Goal: Task Accomplishment & Management: Manage account settings

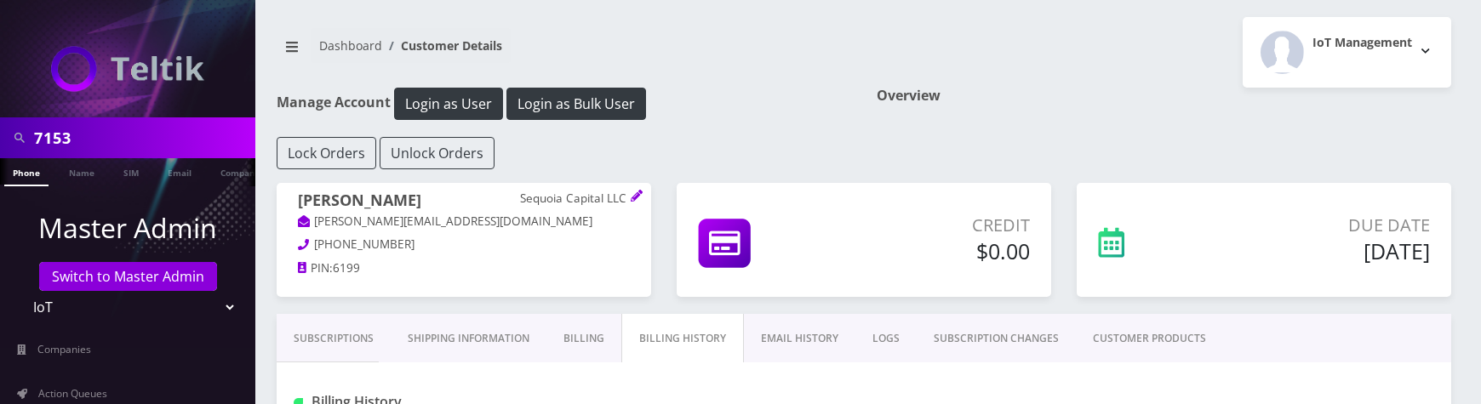
scroll to position [477, 0]
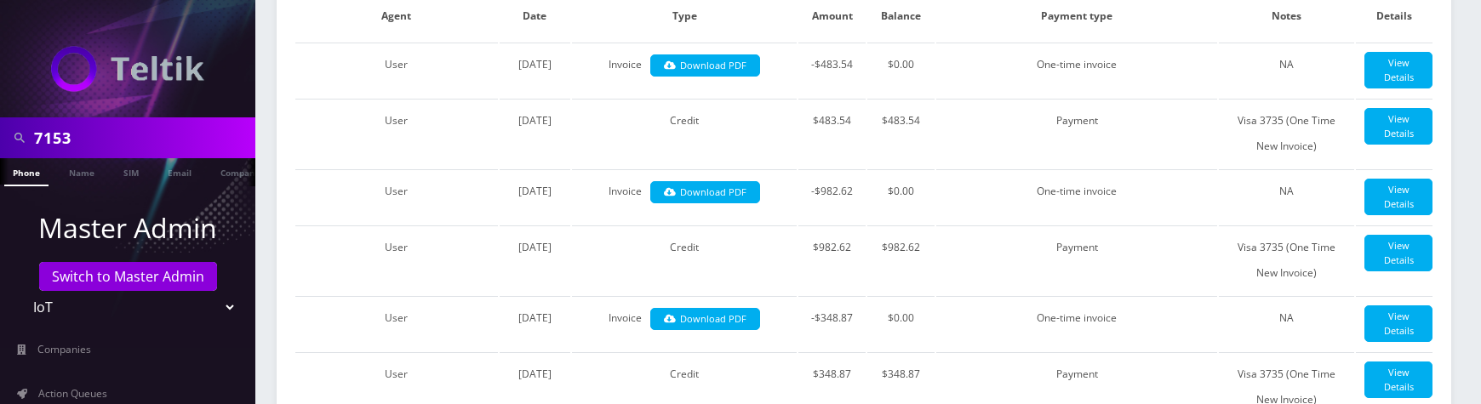
click at [42, 134] on input "7153" at bounding box center [142, 138] width 217 height 32
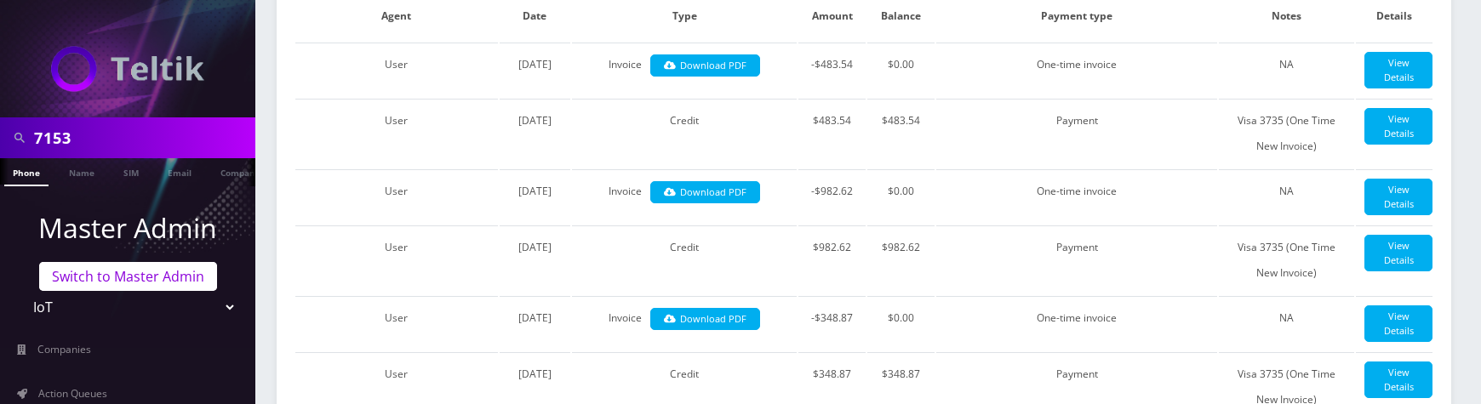
click at [125, 282] on link "Switch to Master Admin" at bounding box center [128, 276] width 178 height 29
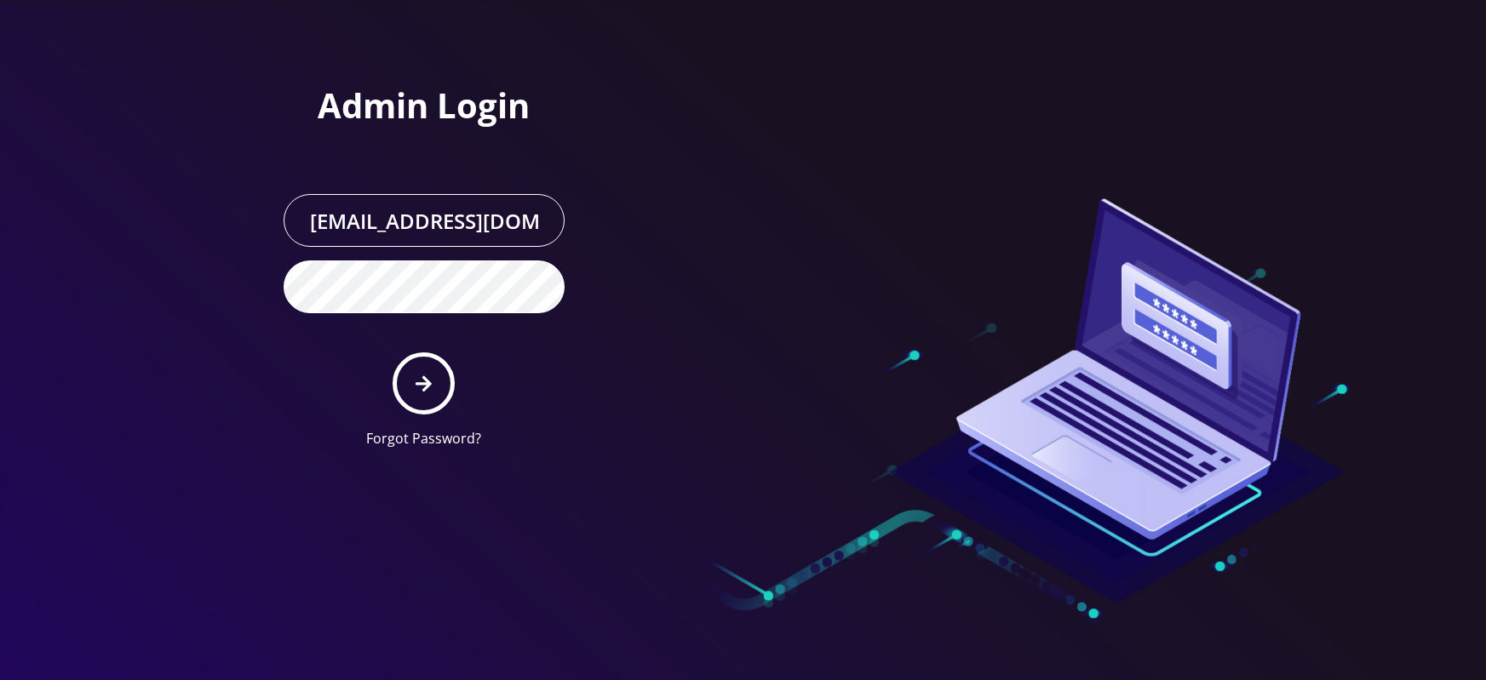
click at [497, 220] on input "master@britewireless.com" at bounding box center [423, 220] width 281 height 53
click at [634, 329] on div "Admin Login master@britewireless.com Forgot Password?" at bounding box center [500, 231] width 485 height 462
click at [434, 371] on button "submit" at bounding box center [423, 383] width 62 height 62
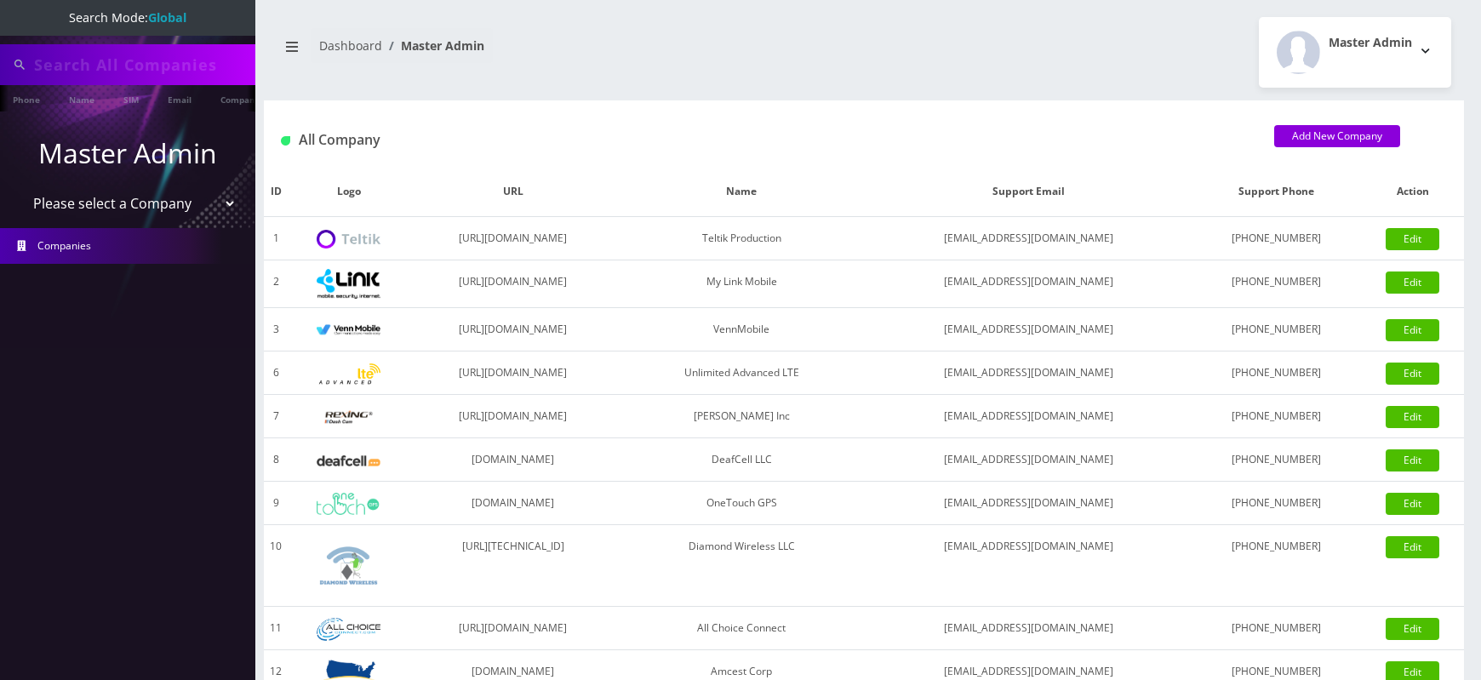
click at [125, 57] on input "text" at bounding box center [142, 65] width 217 height 32
paste input "577"
type input "5773"
click at [216, 99] on link "Customer" at bounding box center [221, 99] width 59 height 28
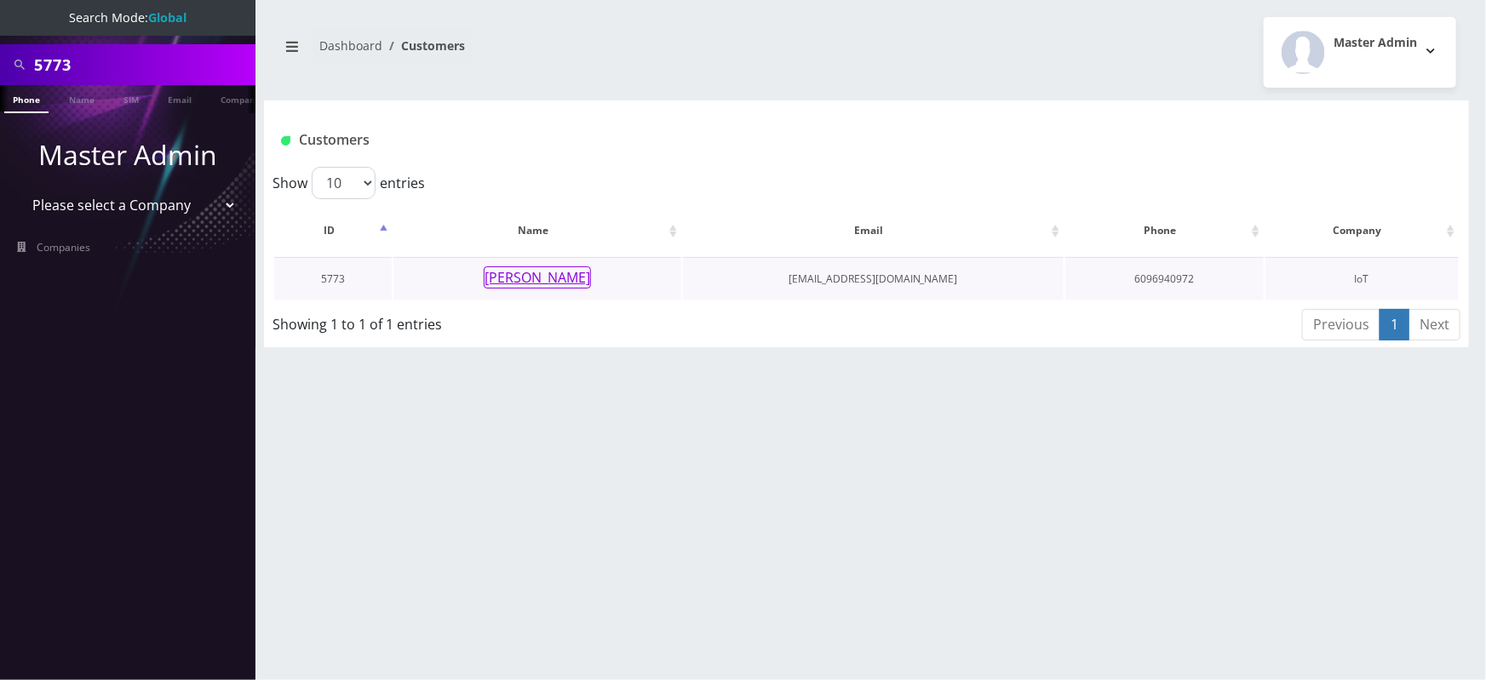
click at [546, 276] on button "Nathan Moser" at bounding box center [537, 277] width 107 height 22
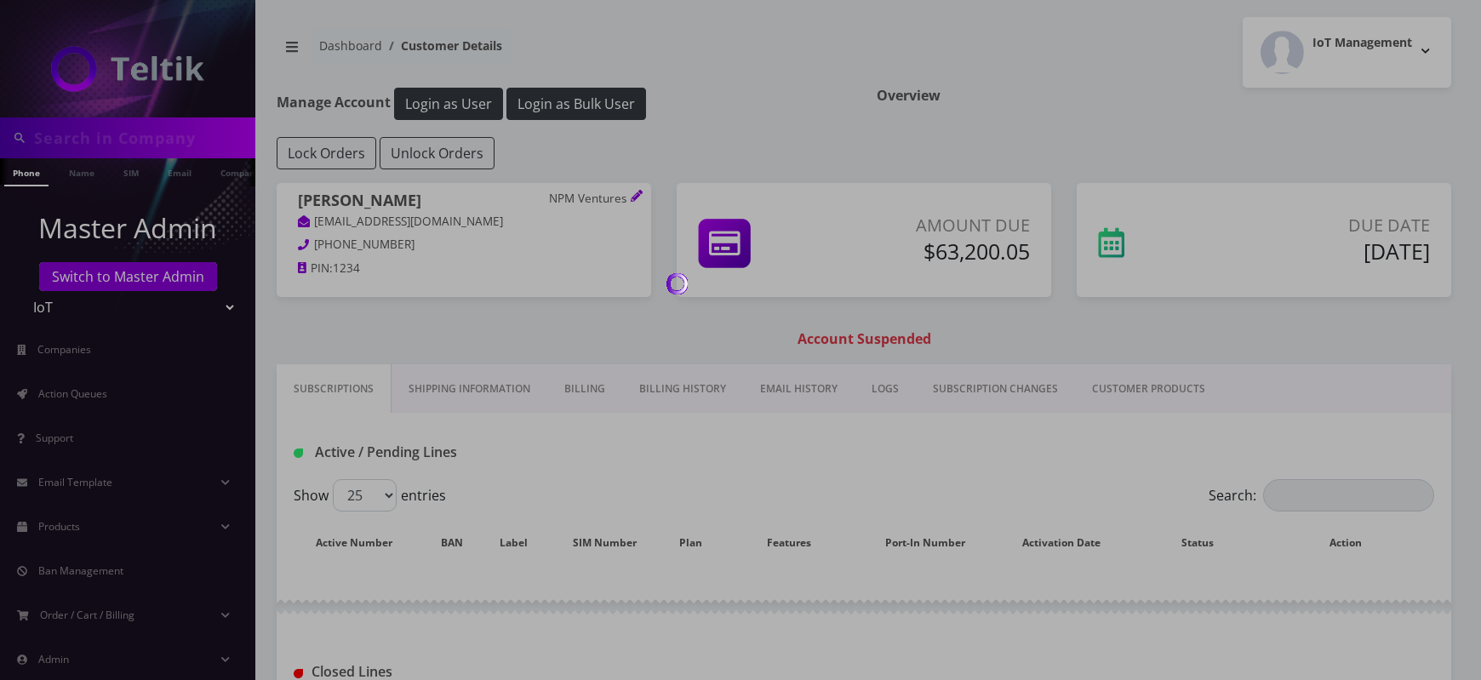
type input "5773"
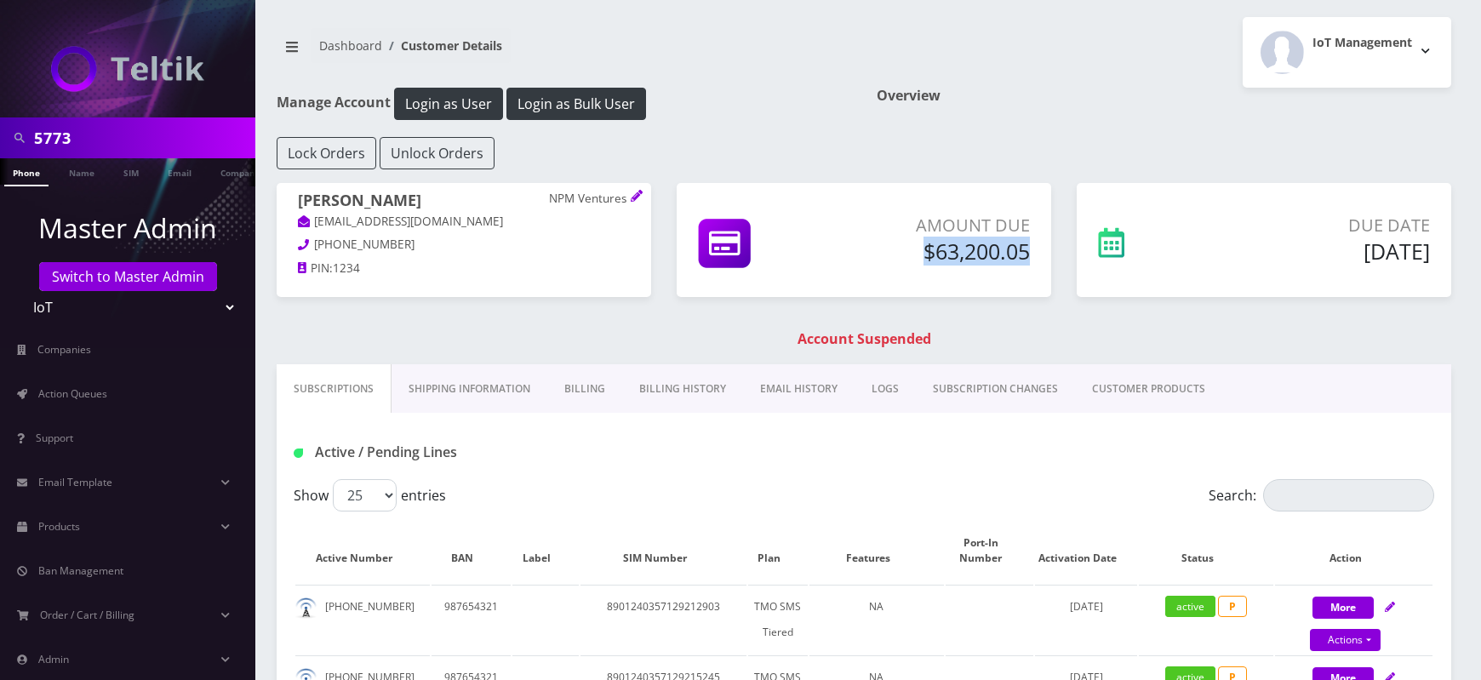
drag, startPoint x: 918, startPoint y: 251, endPoint x: 1001, endPoint y: 255, distance: 83.5
click at [1034, 260] on div "Amount Due $63,200.05" at bounding box center [938, 242] width 209 height 58
click at [1001, 255] on h5 "$63,200.05" at bounding box center [938, 251] width 183 height 26
click at [674, 387] on link "Billing History" at bounding box center [682, 388] width 121 height 49
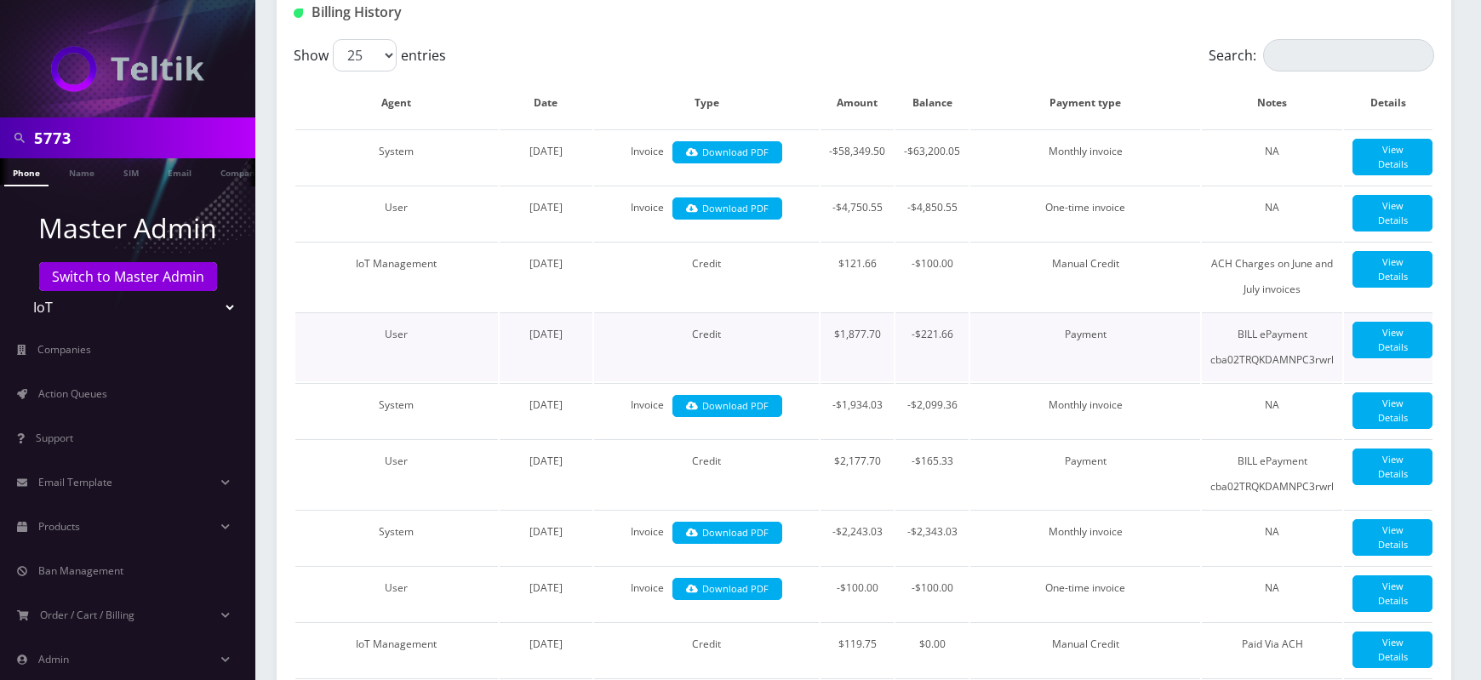
scroll to position [402, 0]
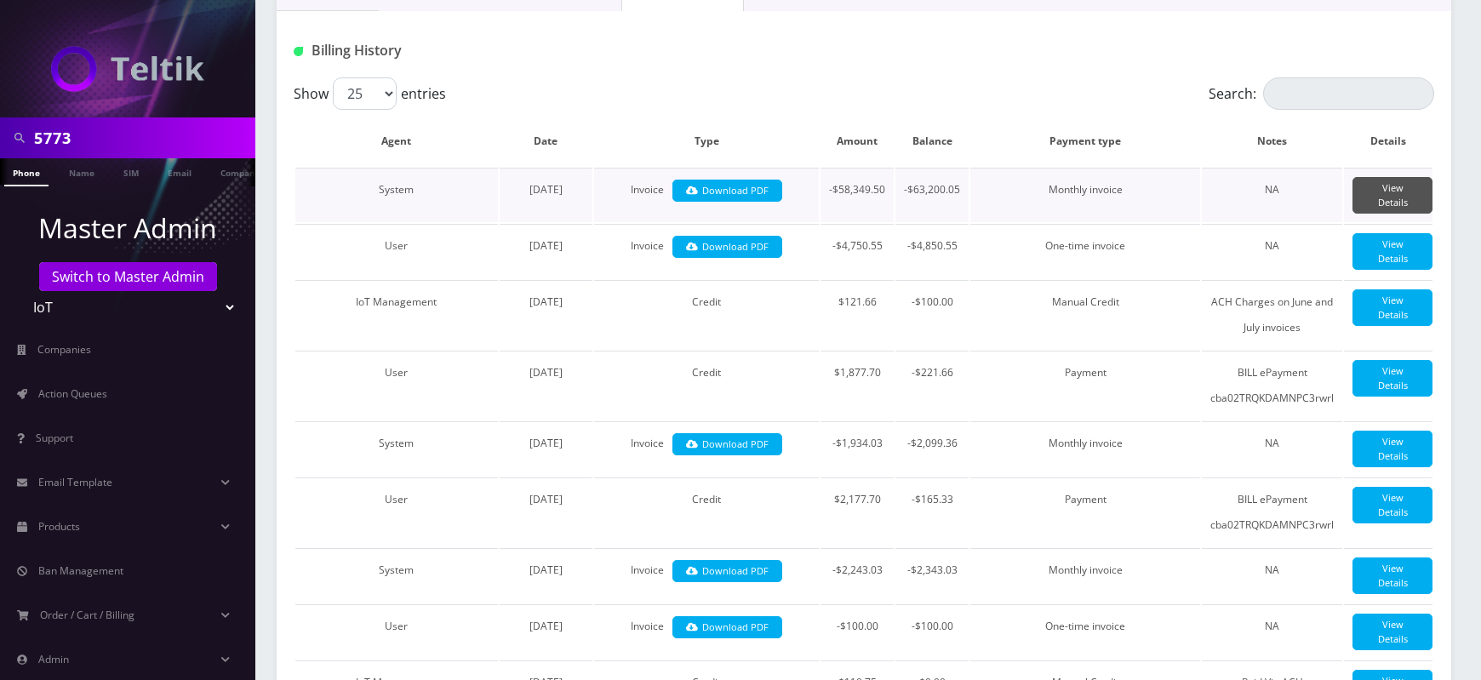
click at [1375, 193] on link "View Details" at bounding box center [1393, 195] width 80 height 37
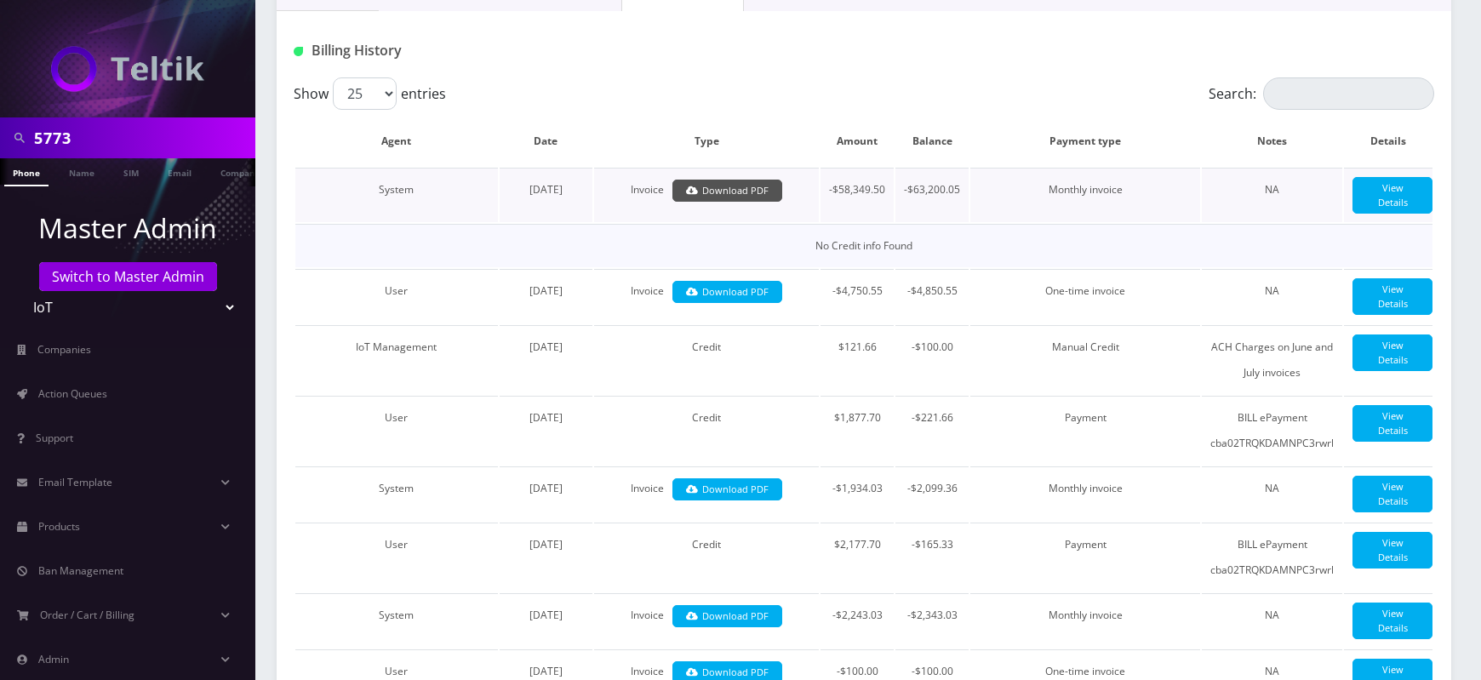
click at [734, 191] on link "Download PDF" at bounding box center [728, 191] width 110 height 23
click at [847, 66] on div "Billing History" at bounding box center [864, 44] width 1175 height 66
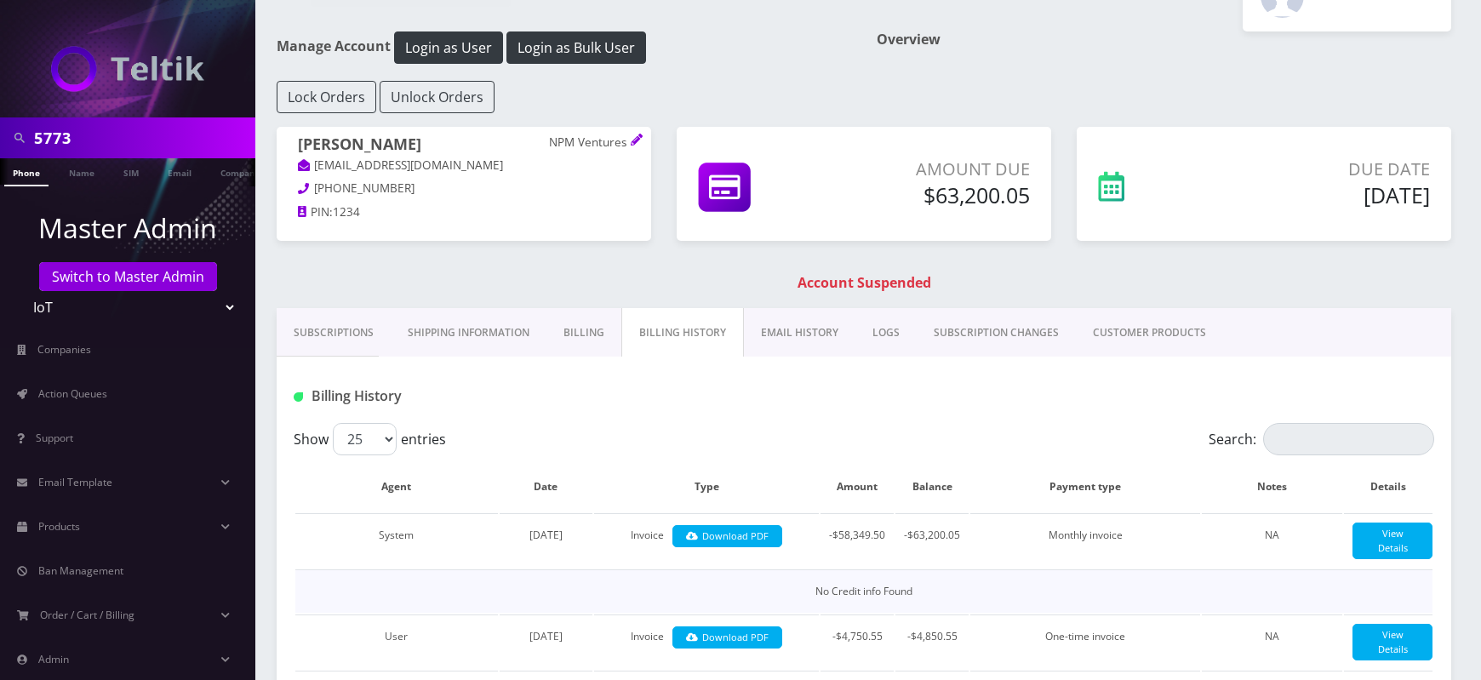
scroll to position [0, 0]
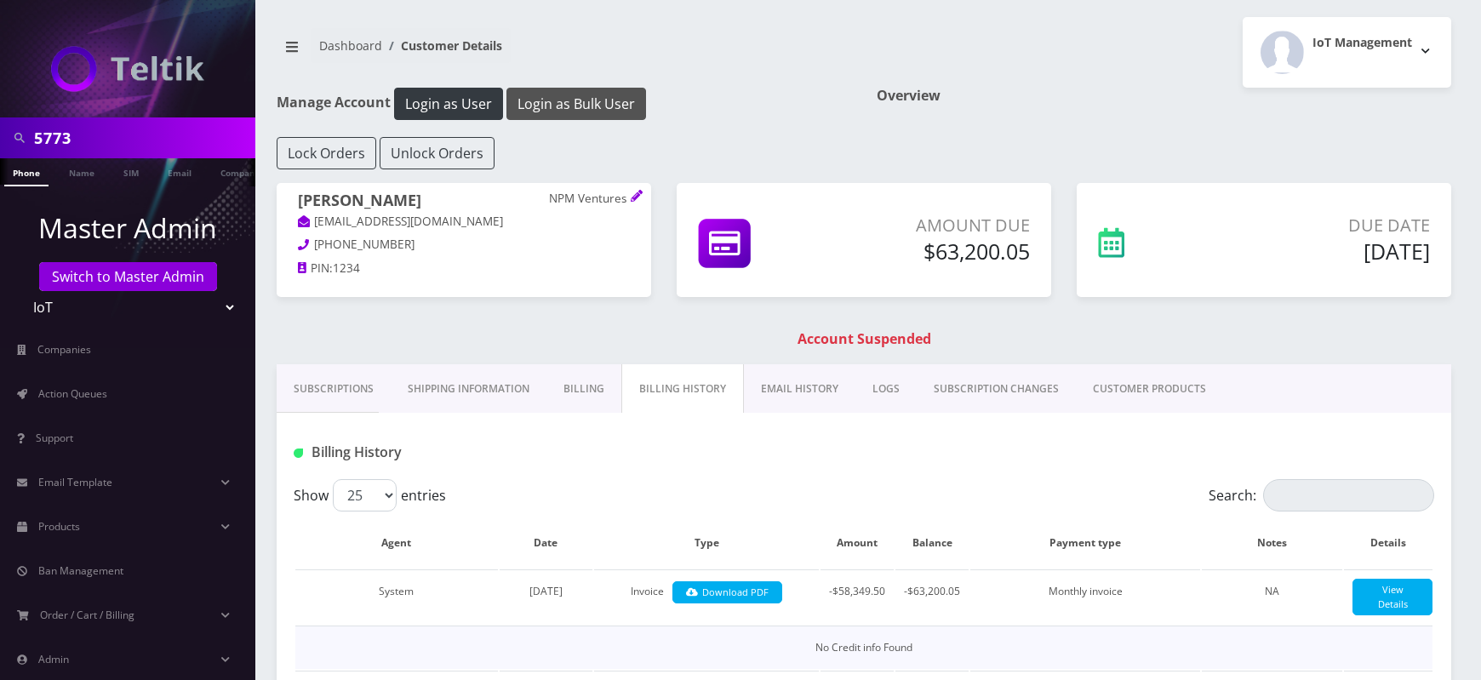
click at [585, 94] on button "Login as Bulk User" at bounding box center [577, 104] width 140 height 32
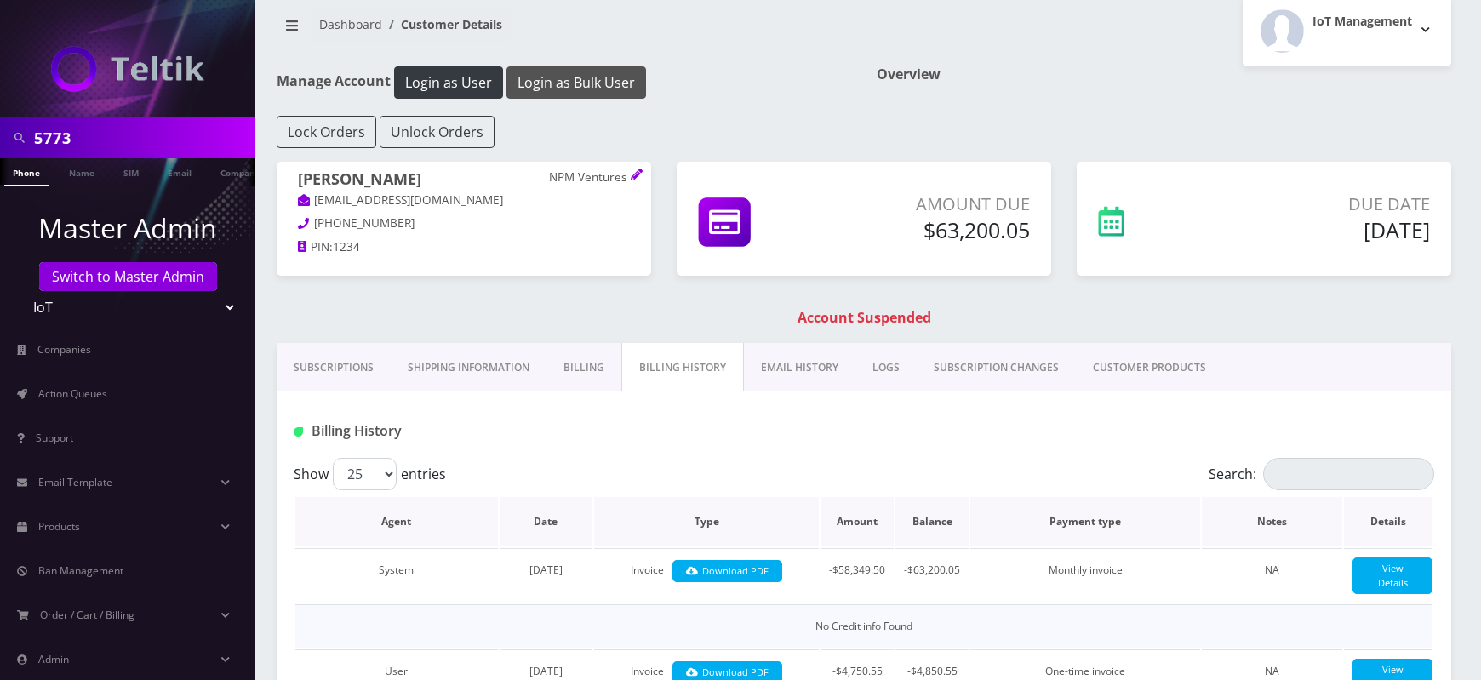
scroll to position [278, 0]
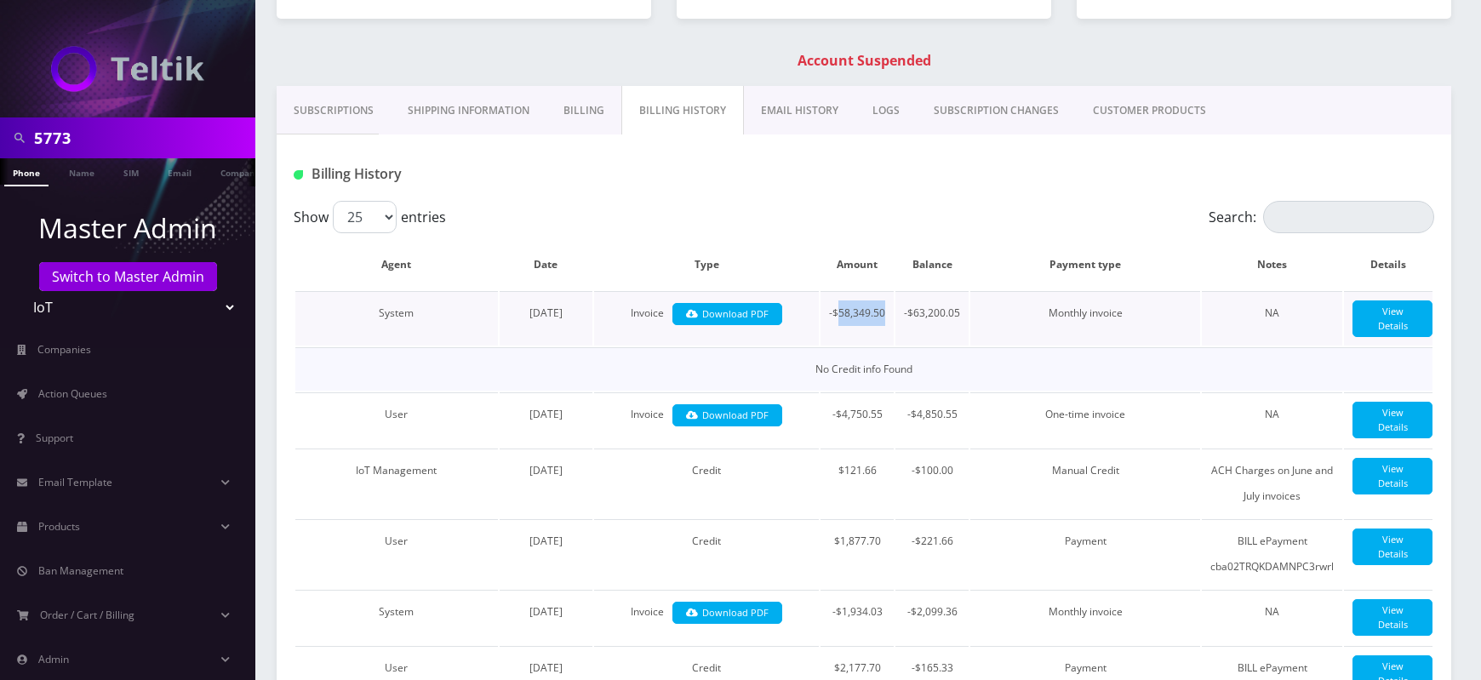
drag, startPoint x: 836, startPoint y: 313, endPoint x: 885, endPoint y: 318, distance: 49.6
click at [885, 318] on td "-$58,349.50" at bounding box center [857, 318] width 73 height 54
click at [885, 317] on td "-$58,349.50" at bounding box center [857, 318] width 73 height 54
drag, startPoint x: 377, startPoint y: 309, endPoint x: 429, endPoint y: 312, distance: 52.0
click at [429, 312] on td "System" at bounding box center [396, 318] width 203 height 54
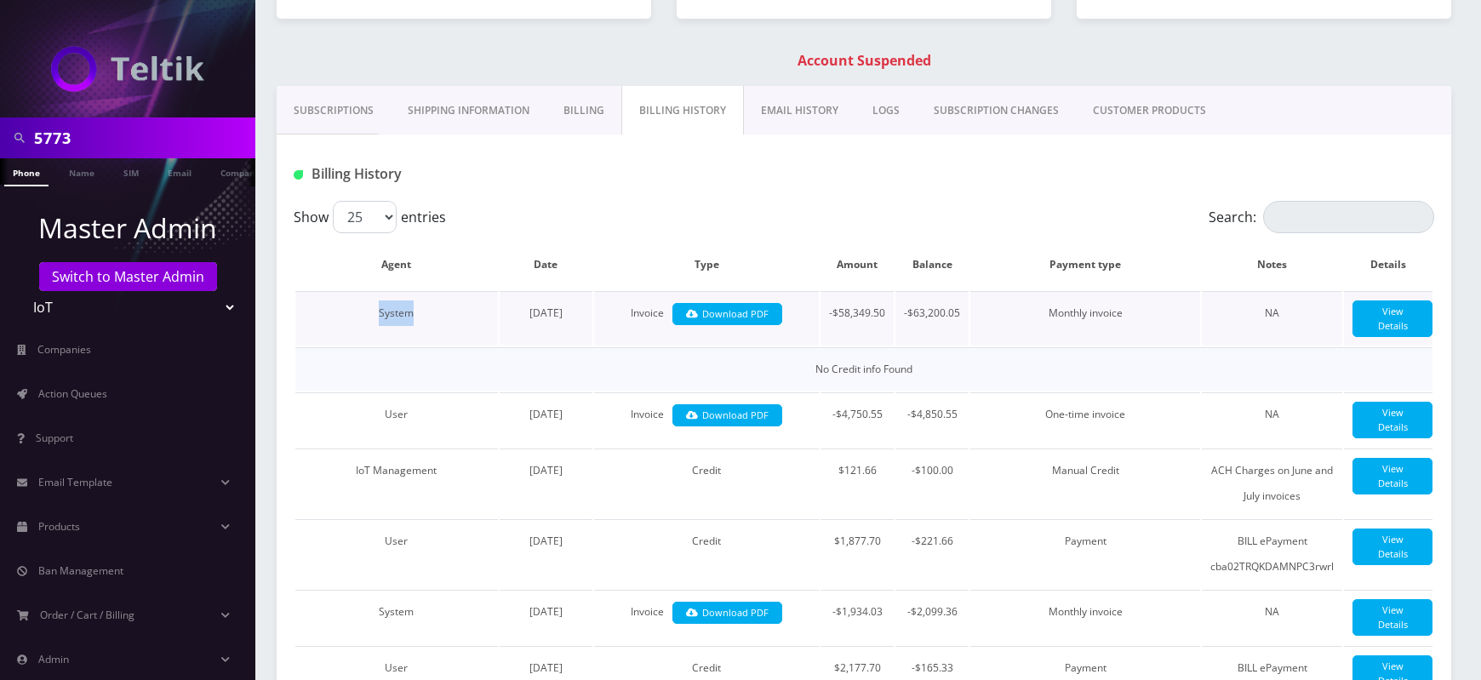
click at [429, 312] on td "System" at bounding box center [396, 318] width 203 height 54
